Goal: Task Accomplishment & Management: Use online tool/utility

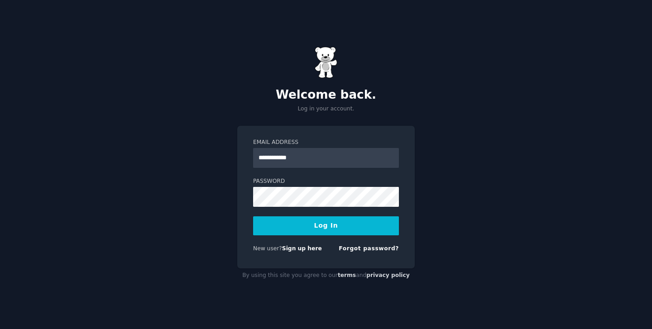
type input "**********"
click at [461, 146] on div "**********" at bounding box center [326, 164] width 652 height 329
click at [322, 228] on button "Log In" at bounding box center [326, 225] width 146 height 19
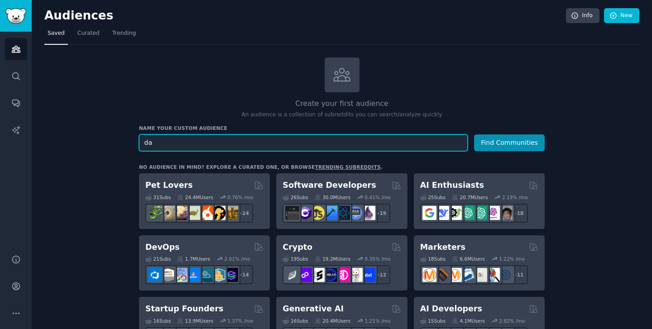
type input "d"
type input "product idea"
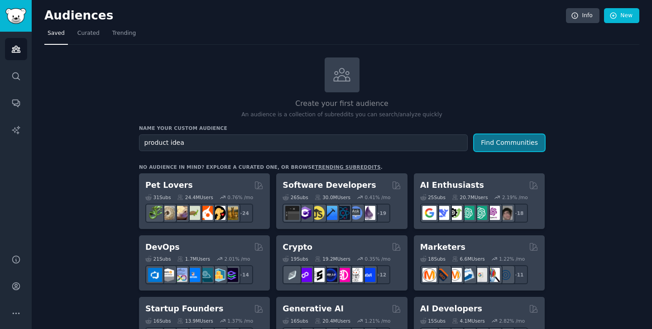
click at [505, 139] on button "Find Communities" at bounding box center [509, 142] width 71 height 17
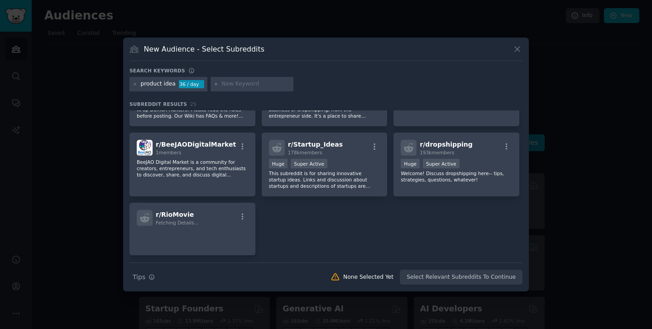
scroll to position [485, 0]
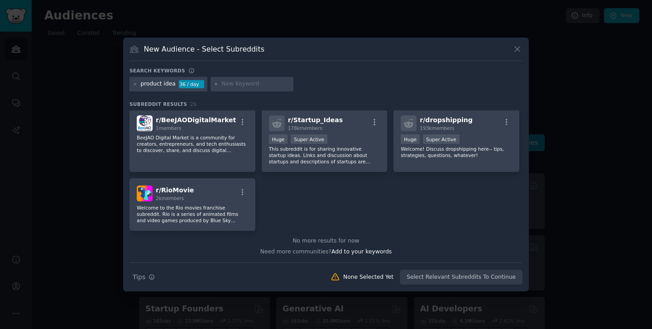
click at [517, 49] on icon at bounding box center [516, 49] width 5 height 5
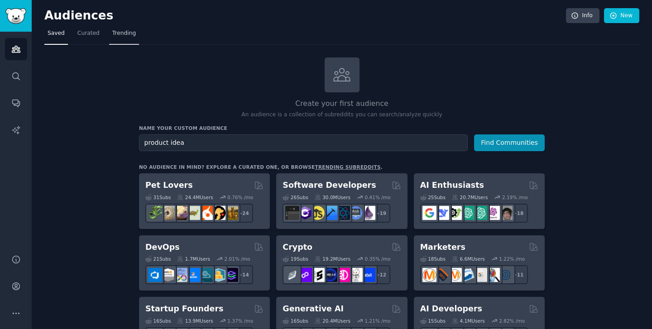
click at [121, 31] on span "Trending" at bounding box center [124, 33] width 24 height 8
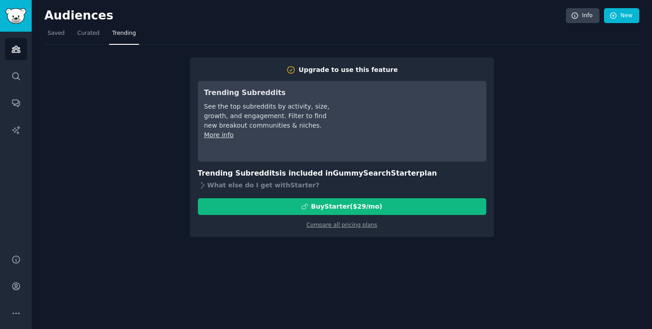
click at [522, 105] on div "Upgrade to use this feature Trending Subreddits See the top subreddits by activ…" at bounding box center [341, 141] width 595 height 192
click at [129, 145] on div "Upgrade to use this feature Trending Subreddits See the top subreddits by activ…" at bounding box center [341, 141] width 595 height 192
